Goal: Information Seeking & Learning: Learn about a topic

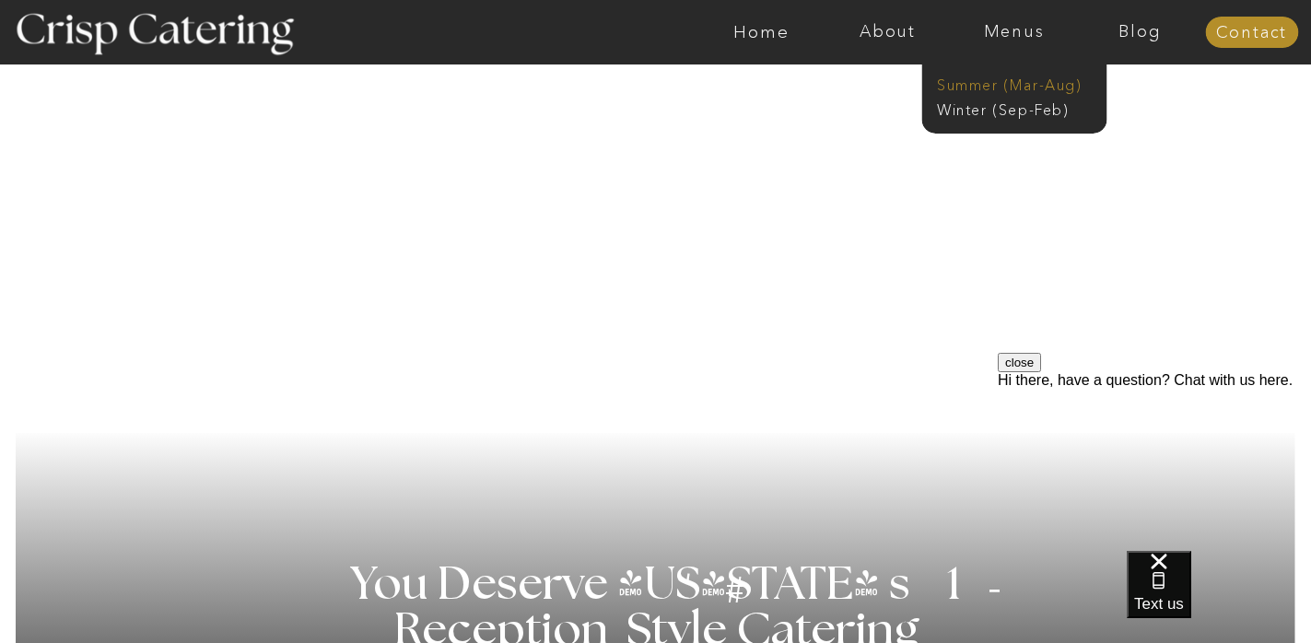
click at [971, 85] on nav "Summer (Mar-Aug)" at bounding box center [1019, 84] width 165 height 18
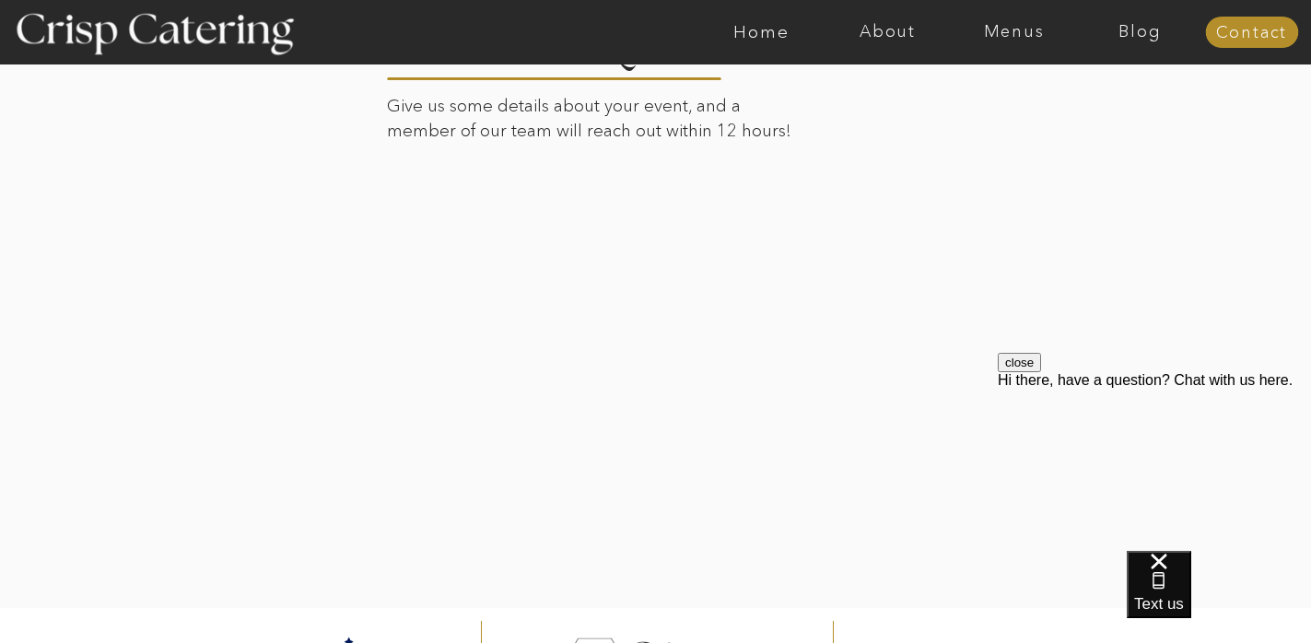
scroll to position [3784, 0]
click at [1019, 332] on div at bounding box center [657, 297] width 1284 height 628
